Goal: Transaction & Acquisition: Purchase product/service

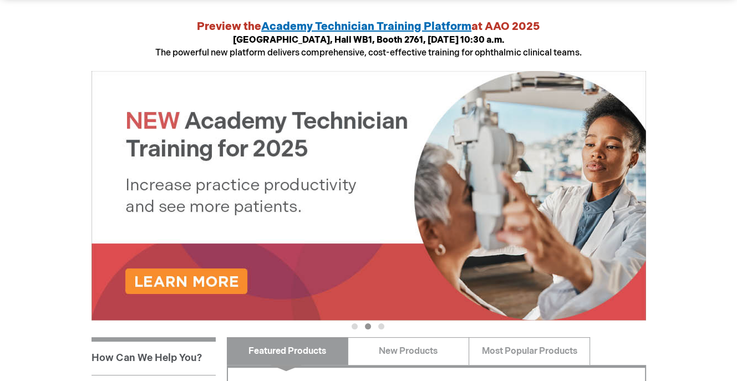
scroll to position [443, 0]
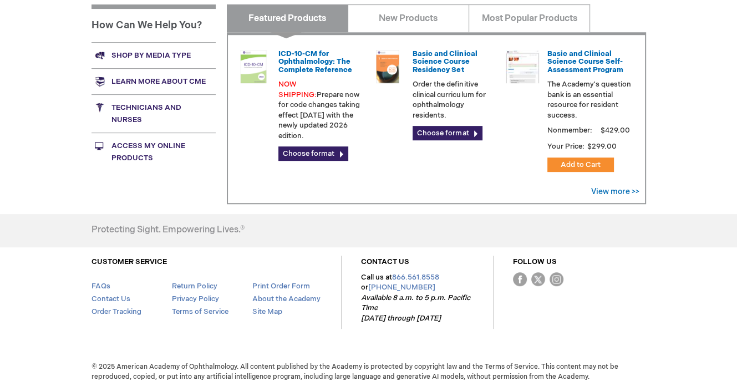
click at [131, 51] on link "Shop by media type" at bounding box center [153, 55] width 124 height 26
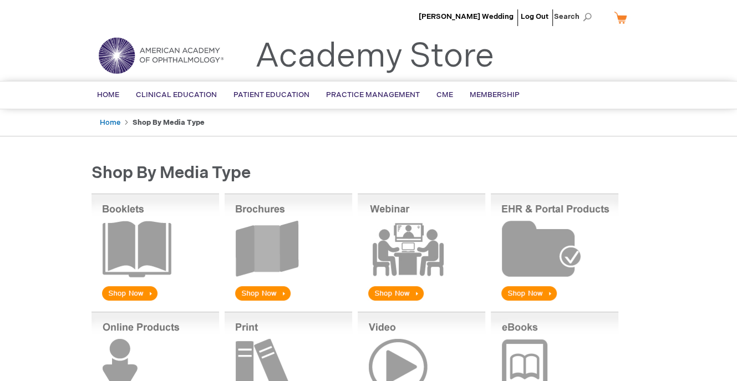
click at [115, 292] on img at bounding box center [154, 247] width 127 height 109
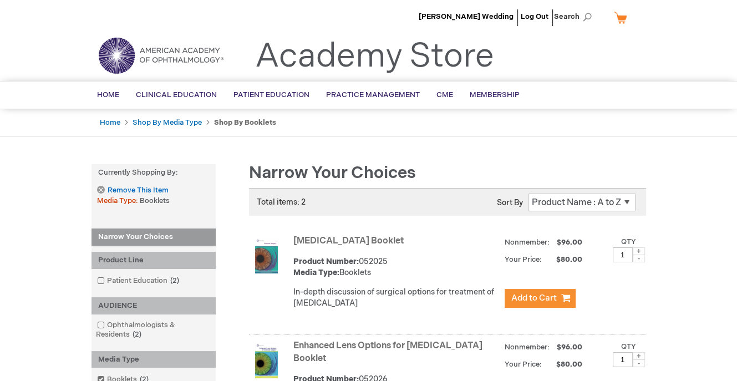
click at [551, 201] on select "Position Product Name : A to Z Product Name : Z to A Price : Low to High Price …" at bounding box center [581, 202] width 107 height 18
click at [625, 201] on select "Position Product Name : A to Z Product Name : Z to A Price : Low to High Price …" at bounding box center [581, 202] width 107 height 18
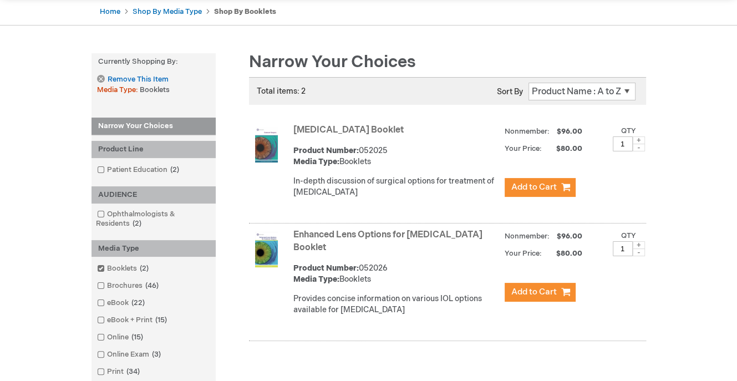
scroll to position [222, 0]
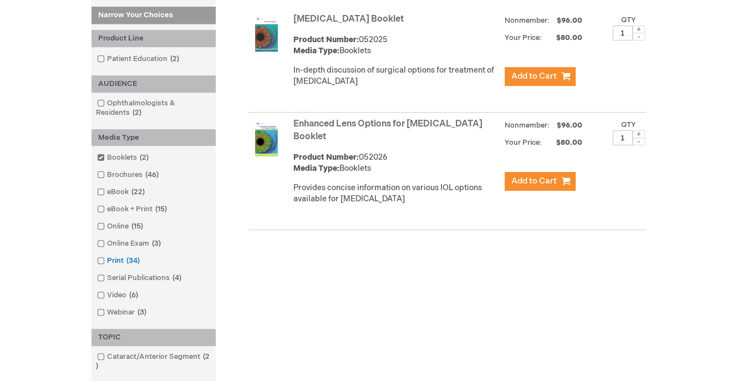
click at [107, 259] on span at bounding box center [107, 260] width 0 height 9
